Goal: Task Accomplishment & Management: Manage account settings

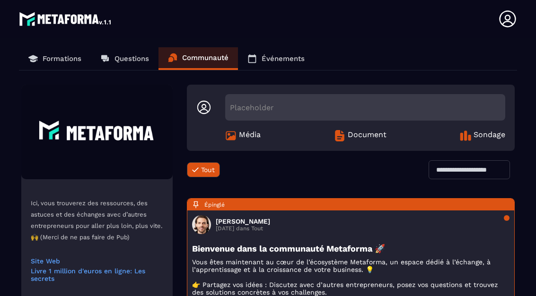
click at [510, 22] on icon at bounding box center [507, 18] width 17 height 17
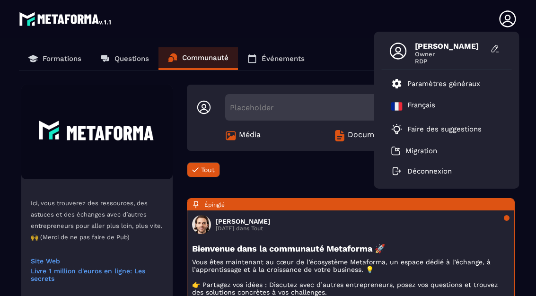
click at [441, 87] on p "Paramètres généraux" at bounding box center [443, 83] width 73 height 9
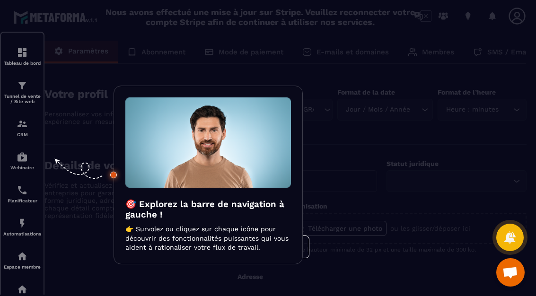
click at [414, 113] on div at bounding box center [268, 148] width 536 height 296
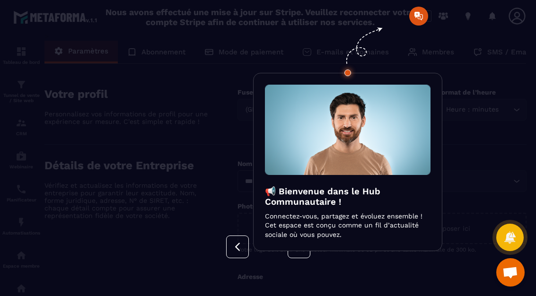
click at [488, 72] on div at bounding box center [268, 148] width 536 height 296
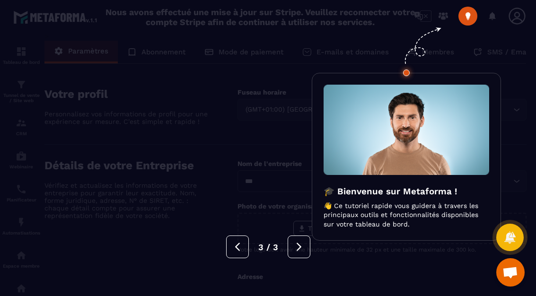
click at [410, 170] on img at bounding box center [406, 130] width 166 height 90
click at [408, 171] on img at bounding box center [406, 130] width 166 height 90
click at [309, 244] on button at bounding box center [299, 246] width 23 height 23
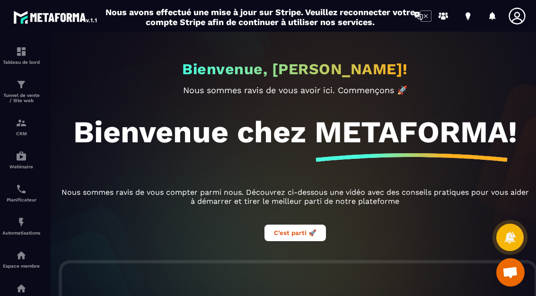
click at [0, 0] on img at bounding box center [0, 0] width 0 height 0
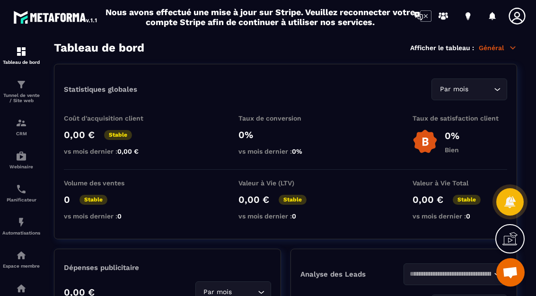
click at [503, 49] on p "Général" at bounding box center [498, 48] width 38 height 9
click at [356, 142] on div "Coût d'acquisition client 0,00 € Stable vs mois dernier : 0,00 € Taux de conver…" at bounding box center [285, 141] width 443 height 55
click at [526, 11] on icon at bounding box center [516, 16] width 19 height 19
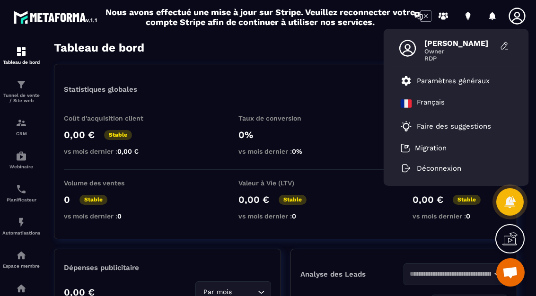
click at [442, 79] on p "Paramètres généraux" at bounding box center [453, 81] width 73 height 9
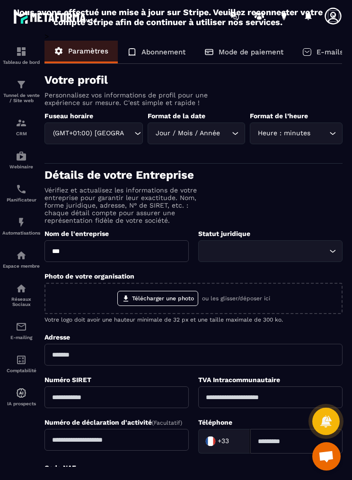
click at [20, 102] on p "Tunnel de vente / Site web" at bounding box center [21, 98] width 38 height 10
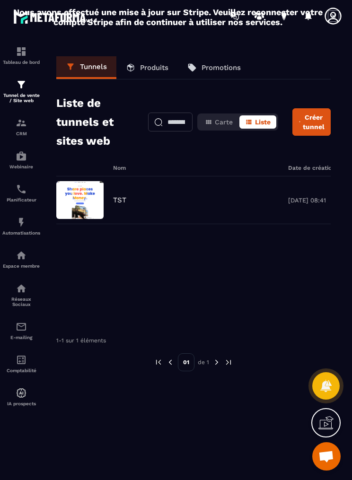
click at [0, 0] on img at bounding box center [0, 0] width 0 height 0
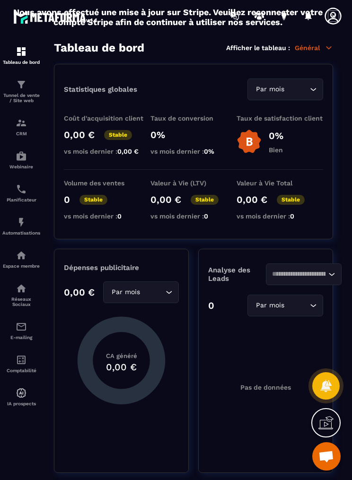
click at [324, 23] on icon at bounding box center [332, 16] width 19 height 19
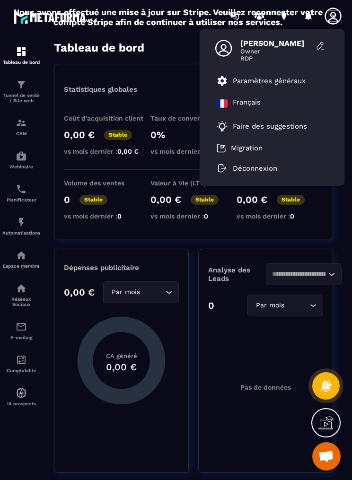
click at [224, 85] on icon at bounding box center [222, 80] width 9 height 9
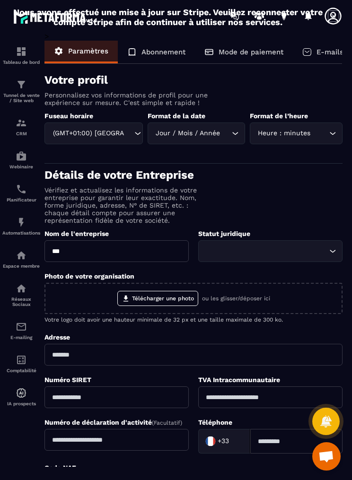
click at [330, 22] on icon at bounding box center [332, 16] width 19 height 19
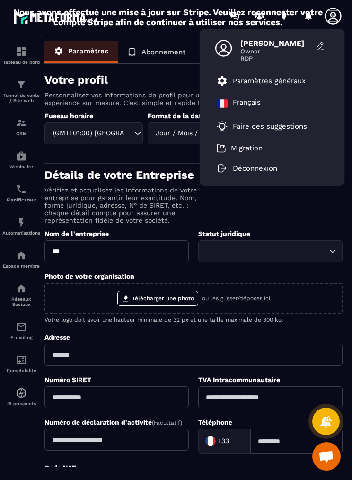
click at [238, 82] on p "Paramètres généraux" at bounding box center [269, 81] width 73 height 9
click at [229, 95] on div "Français" at bounding box center [272, 103] width 130 height 23
